Goal: Task Accomplishment & Management: Use online tool/utility

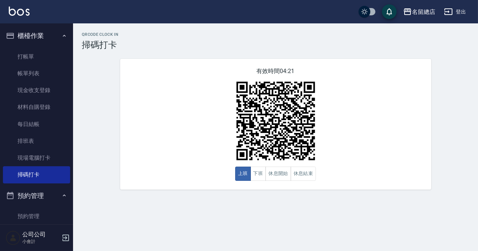
scroll to position [64, 0]
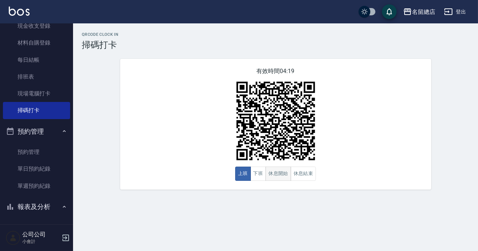
click at [284, 179] on button "休息開始" at bounding box center [279, 174] width 26 height 14
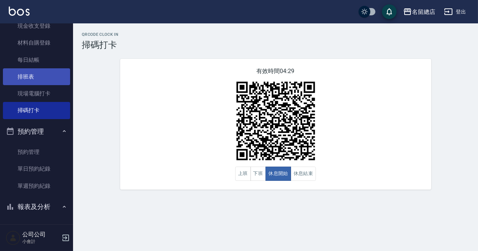
click at [49, 80] on link "排班表" at bounding box center [36, 76] width 67 height 17
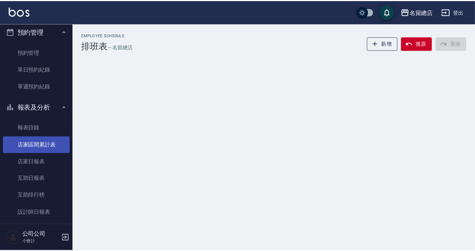
scroll to position [228, 0]
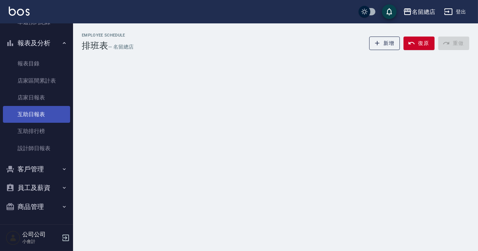
click at [50, 113] on link "互助日報表" at bounding box center [36, 114] width 67 height 17
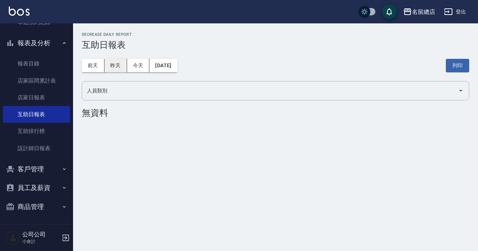
click at [118, 67] on button "昨天" at bounding box center [115, 66] width 23 height 14
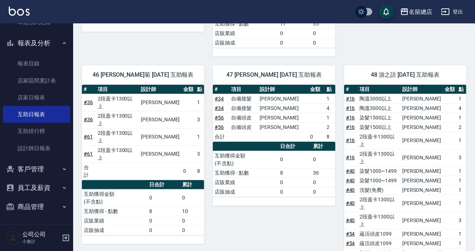
scroll to position [1069, 0]
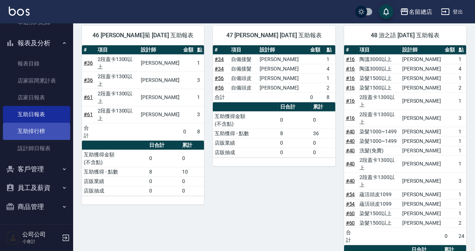
click at [54, 134] on link "互助排行榜" at bounding box center [36, 131] width 67 height 17
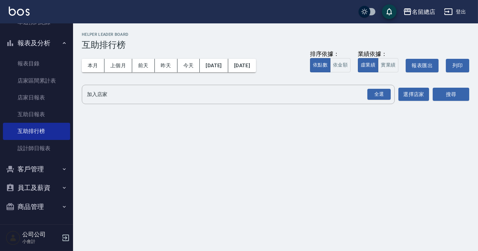
click at [92, 73] on div "本月 上個月 [DATE] [DATE] [DATE] [DATE] [DATE] 排序依據： 依點數 依金額 業績依據： 虛業績 實業績 報表匯出 列印" at bounding box center [276, 65] width 388 height 31
click at [94, 70] on button "本月" at bounding box center [93, 66] width 23 height 14
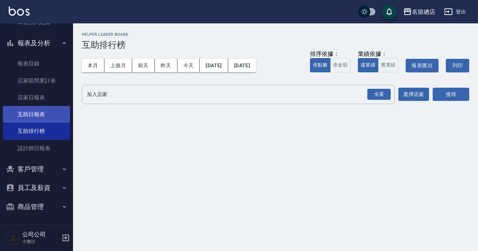
click at [53, 119] on link "互助日報表" at bounding box center [36, 114] width 67 height 17
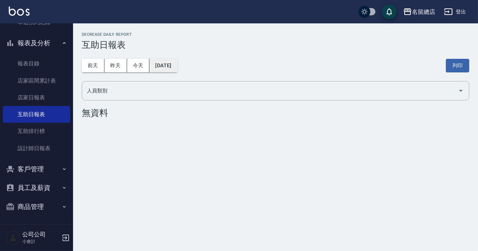
click at [161, 65] on button "[DATE]" at bounding box center [163, 66] width 28 height 14
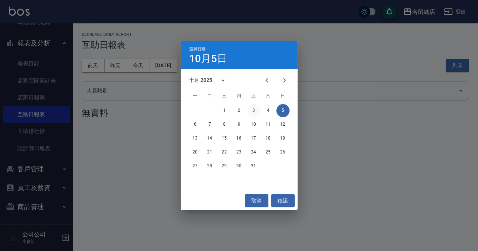
click at [256, 111] on button "3" at bounding box center [253, 110] width 13 height 13
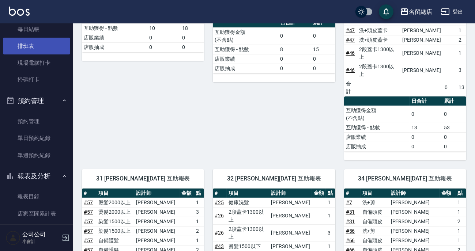
scroll to position [62, 0]
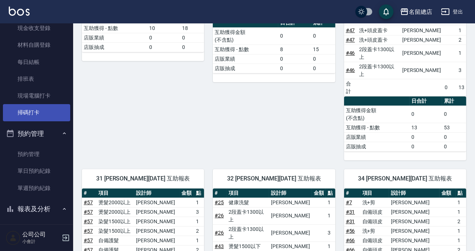
click at [55, 112] on link "掃碼打卡" at bounding box center [36, 112] width 67 height 17
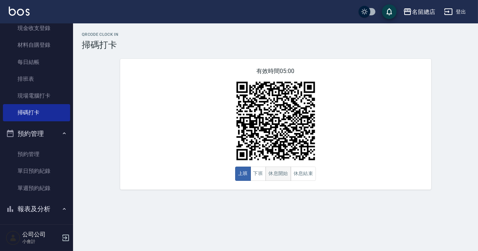
click at [287, 176] on button "休息開始" at bounding box center [279, 174] width 26 height 14
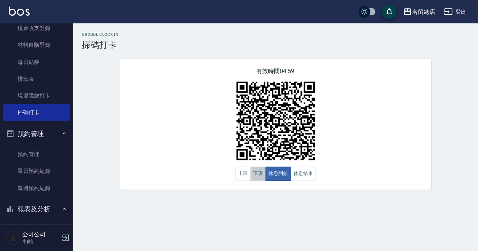
click at [256, 169] on button "下班" at bounding box center [259, 174] width 16 height 14
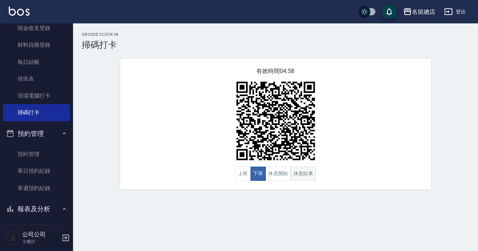
click at [295, 171] on button "休息結束" at bounding box center [304, 174] width 26 height 14
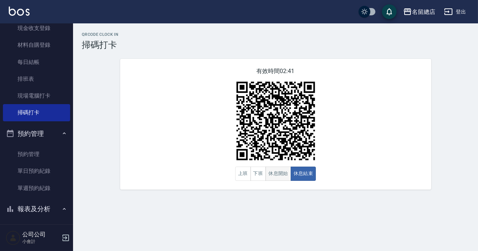
click at [275, 171] on button "休息開始" at bounding box center [279, 174] width 26 height 14
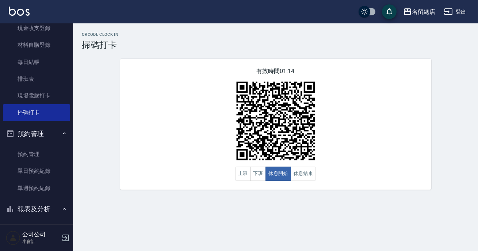
click at [325, 173] on div "有效時間 01:14 上班 下班 休息開始 休息結束" at bounding box center [275, 124] width 311 height 131
click at [308, 175] on button "休息結束" at bounding box center [304, 174] width 26 height 14
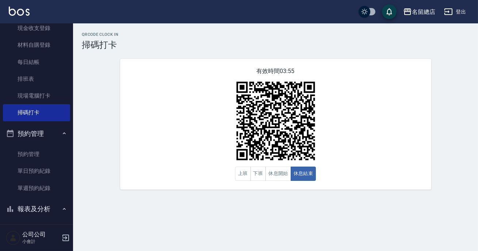
drag, startPoint x: 115, startPoint y: 135, endPoint x: 108, endPoint y: 142, distance: 10.1
click at [113, 137] on div "有效時間 03:55 上班 下班 休息開始 休息結束" at bounding box center [275, 124] width 329 height 131
click at [267, 171] on button "休息開始" at bounding box center [279, 174] width 26 height 14
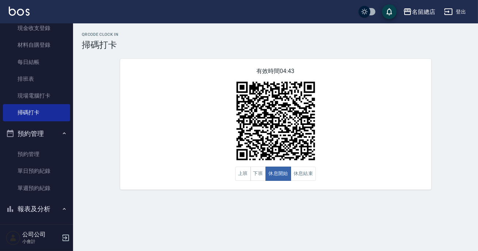
click at [372, 114] on div "有效時間 04:43 上班 下班 休息開始 休息結束" at bounding box center [275, 124] width 311 height 131
click at [304, 172] on button "休息結束" at bounding box center [304, 174] width 26 height 14
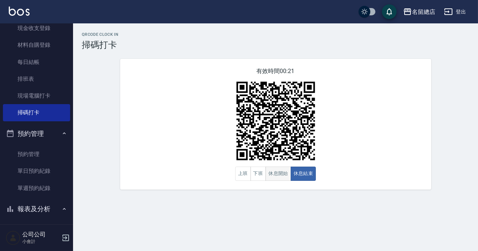
click at [287, 175] on button "休息開始" at bounding box center [279, 174] width 26 height 14
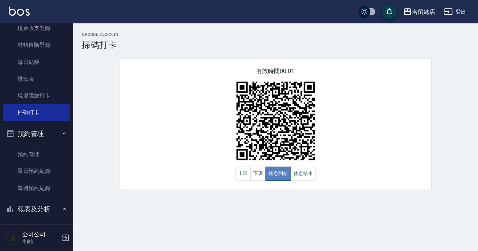
click at [287, 175] on button "休息開始" at bounding box center [279, 174] width 26 height 14
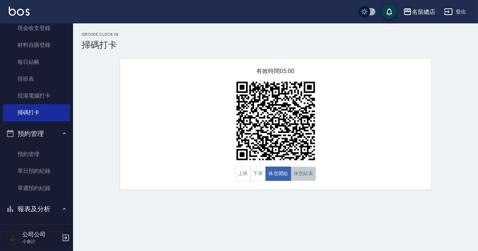
click at [296, 176] on button "休息結束" at bounding box center [304, 174] width 26 height 14
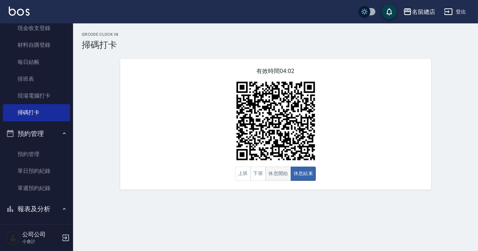
click at [290, 171] on button "休息開始" at bounding box center [279, 174] width 26 height 14
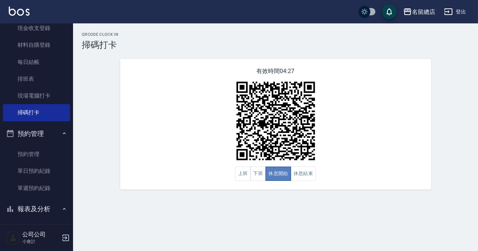
click at [290, 171] on button "休息開始" at bounding box center [279, 174] width 26 height 14
click at [294, 174] on button "休息結束" at bounding box center [304, 174] width 26 height 14
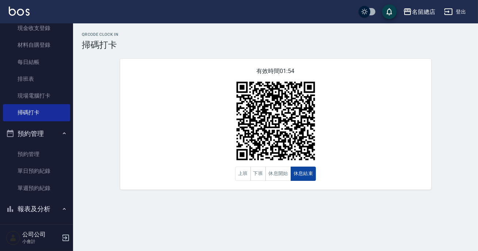
click at [294, 174] on button "休息結束" at bounding box center [304, 174] width 26 height 14
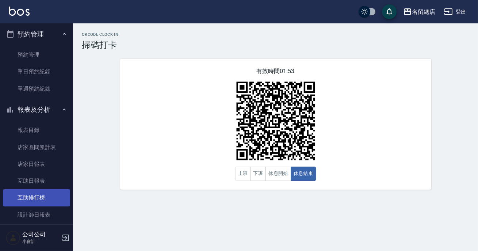
scroll to position [228, 0]
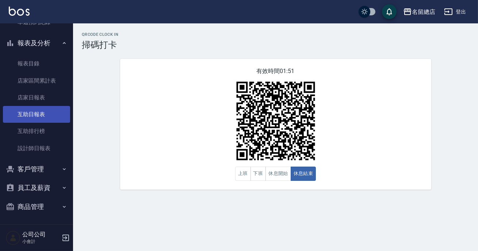
click at [53, 117] on link "互助日報表" at bounding box center [36, 114] width 67 height 17
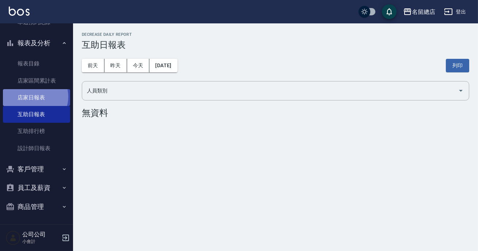
click at [34, 96] on link "店家日報表" at bounding box center [36, 97] width 67 height 17
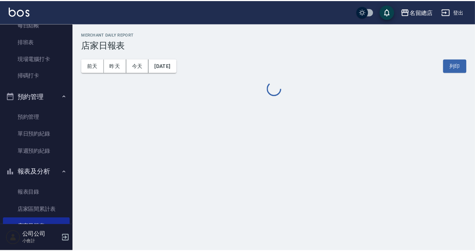
scroll to position [228, 0]
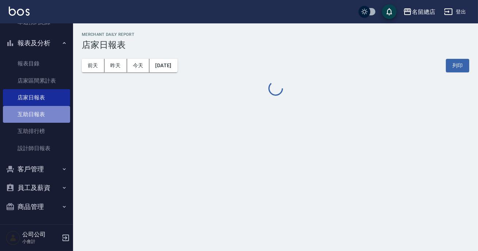
click at [53, 111] on link "互助日報表" at bounding box center [36, 114] width 67 height 17
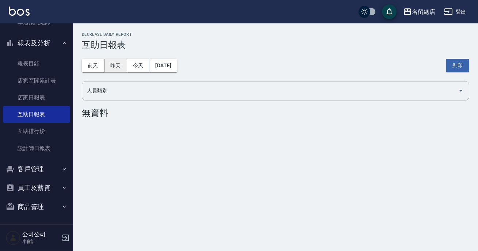
click at [114, 61] on button "昨天" at bounding box center [115, 66] width 23 height 14
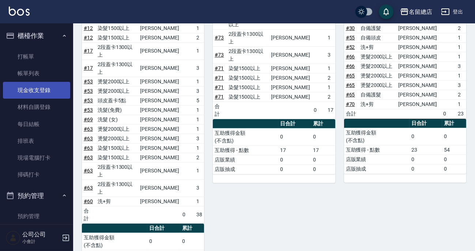
scroll to position [332, 0]
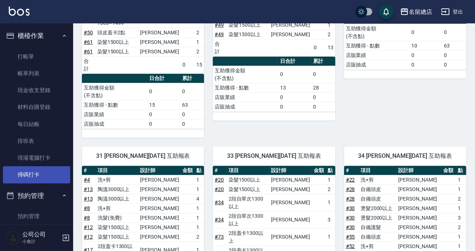
click at [44, 181] on link "掃碼打卡" at bounding box center [36, 174] width 67 height 17
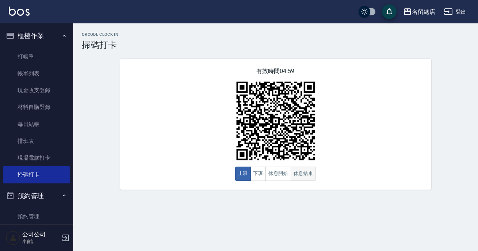
click at [299, 177] on button "休息結束" at bounding box center [304, 174] width 26 height 14
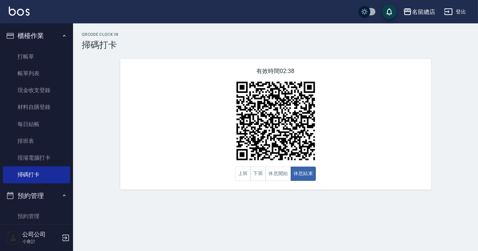
click at [369, 159] on div "有效時間 02:38 上班 下班 休息開始 休息結束" at bounding box center [275, 124] width 311 height 131
click at [277, 173] on button "休息開始" at bounding box center [279, 174] width 26 height 14
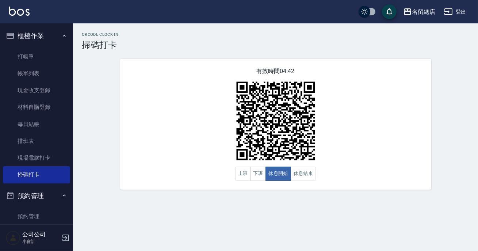
click at [92, 117] on div "QRcode Clock In 掃碼打卡 有效時間 04:42 上班 下班 休息開始 休息結束" at bounding box center [275, 110] width 405 height 157
click at [298, 174] on button "休息結束" at bounding box center [304, 174] width 26 height 14
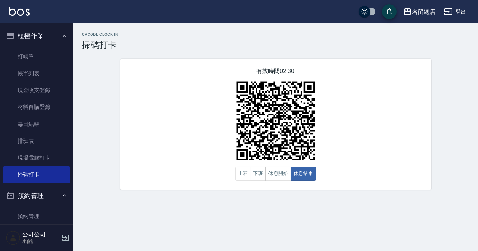
click at [279, 159] on img at bounding box center [275, 120] width 91 height 91
drag, startPoint x: 286, startPoint y: 174, endPoint x: 297, endPoint y: 172, distance: 10.7
click at [287, 174] on button "休息開始" at bounding box center [279, 174] width 26 height 14
